Goal: Task Accomplishment & Management: Manage account settings

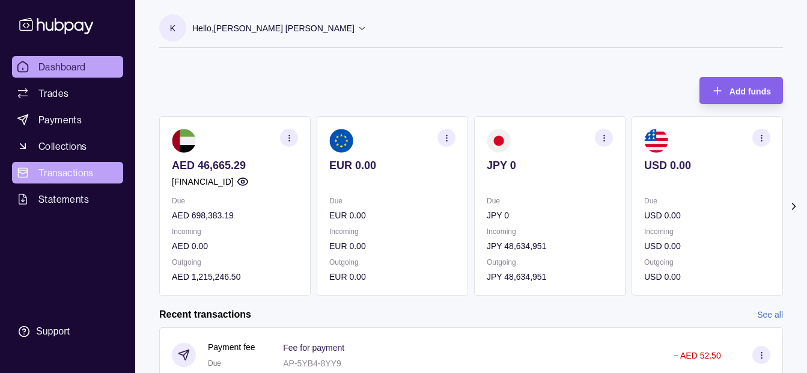
click at [82, 167] on span "Transactions" at bounding box center [65, 172] width 55 height 14
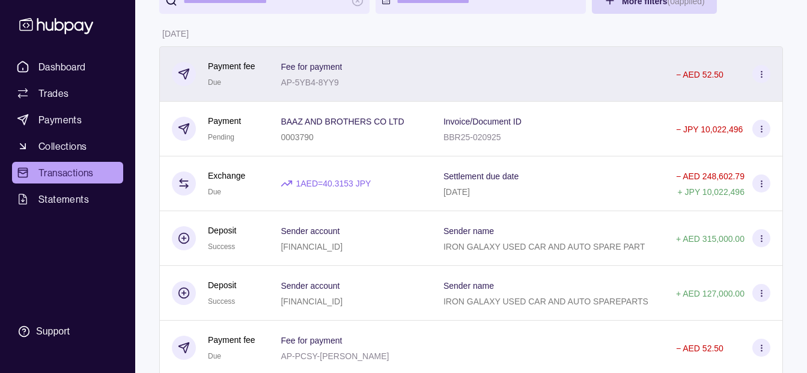
scroll to position [120, 0]
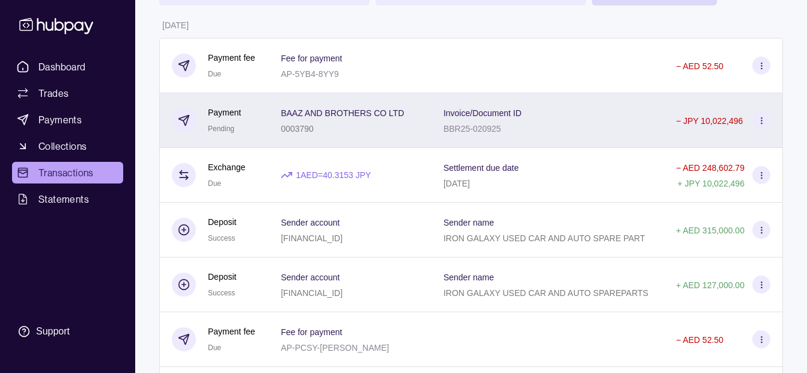
click at [385, 132] on div "0003790" at bounding box center [342, 128] width 123 height 14
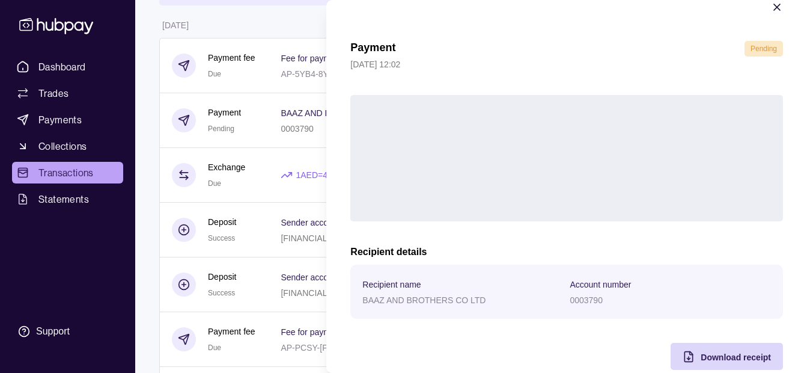
scroll to position [44, 0]
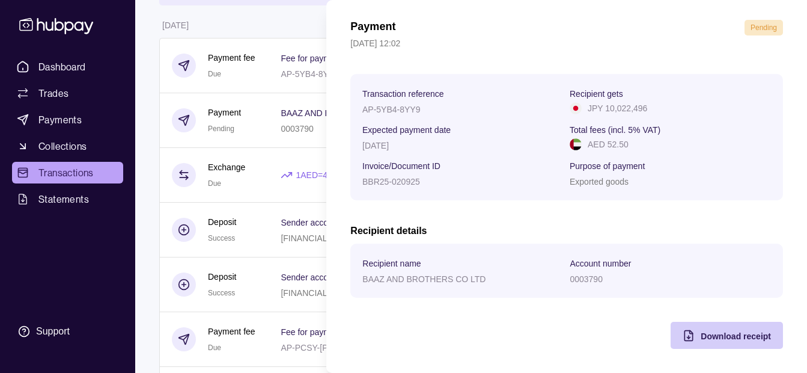
click at [710, 338] on span "Download receipt" at bounding box center [736, 336] width 70 height 10
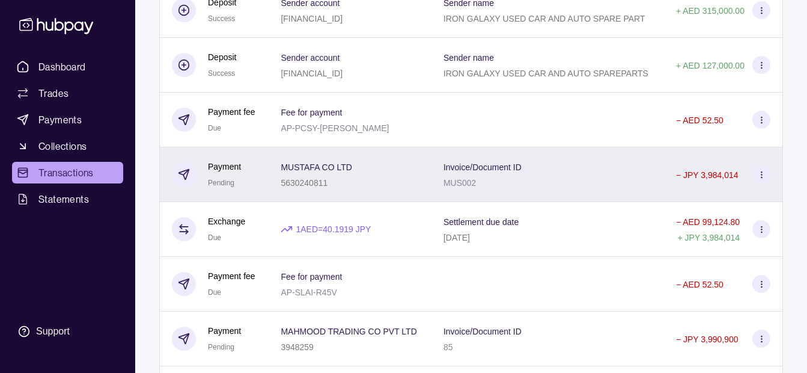
scroll to position [360, 0]
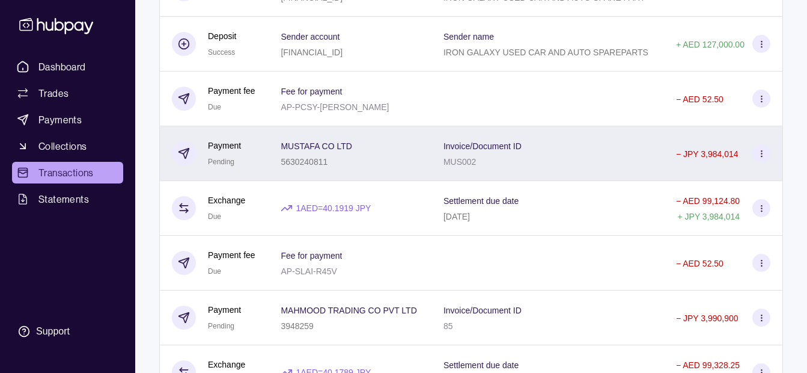
click at [379, 165] on div "MUSTAFA CO LTD 5630240811" at bounding box center [350, 153] width 139 height 30
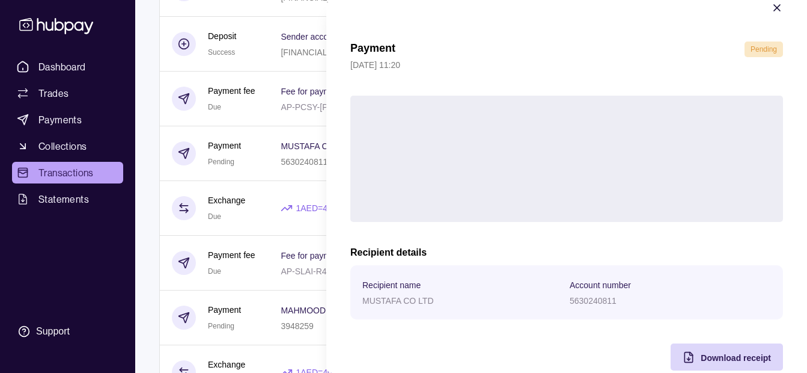
scroll to position [44, 0]
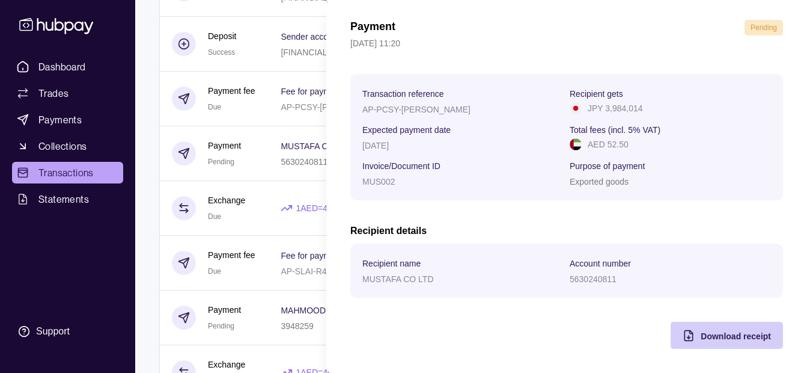
click at [704, 333] on span "Download receipt" at bounding box center [736, 336] width 70 height 10
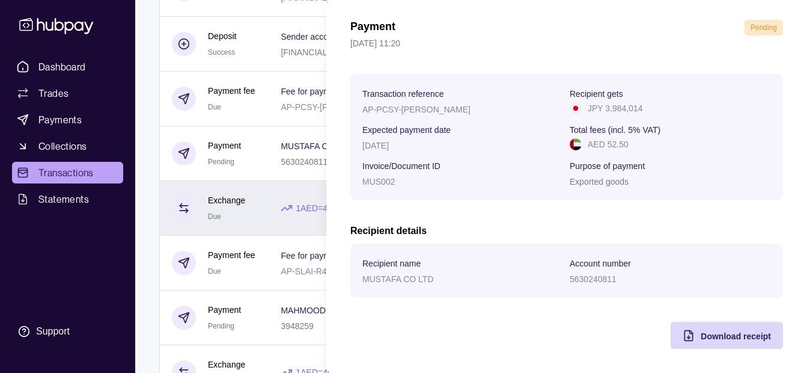
click at [263, 183] on html "Dashboard Trades Payments Collections Transactions Statements Support K Hello, …" at bounding box center [403, 291] width 807 height 1303
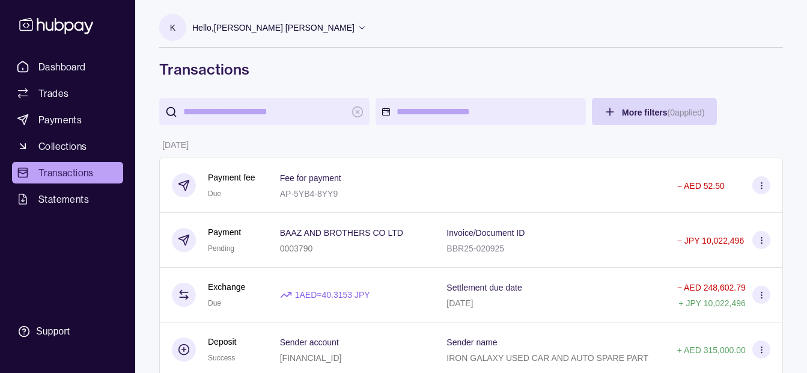
scroll to position [0, 0]
click at [279, 24] on p "Hello, [PERSON_NAME] [PERSON_NAME]" at bounding box center [273, 28] width 162 height 13
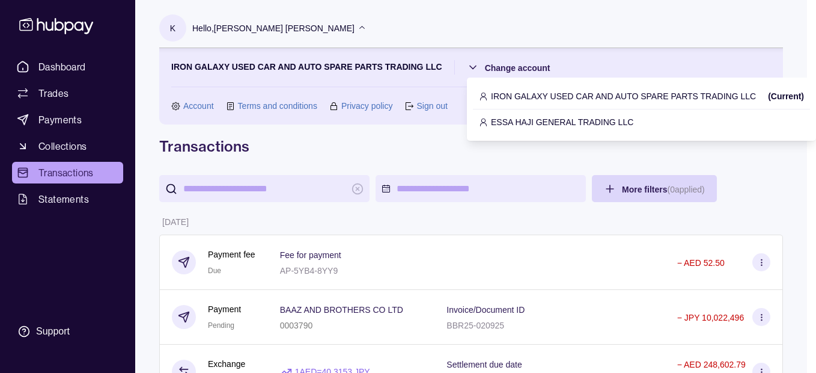
click at [515, 117] on p "ESSA HAJI GENERAL TRADING LLC" at bounding box center [562, 121] width 142 height 13
